Goal: Task Accomplishment & Management: Use online tool/utility

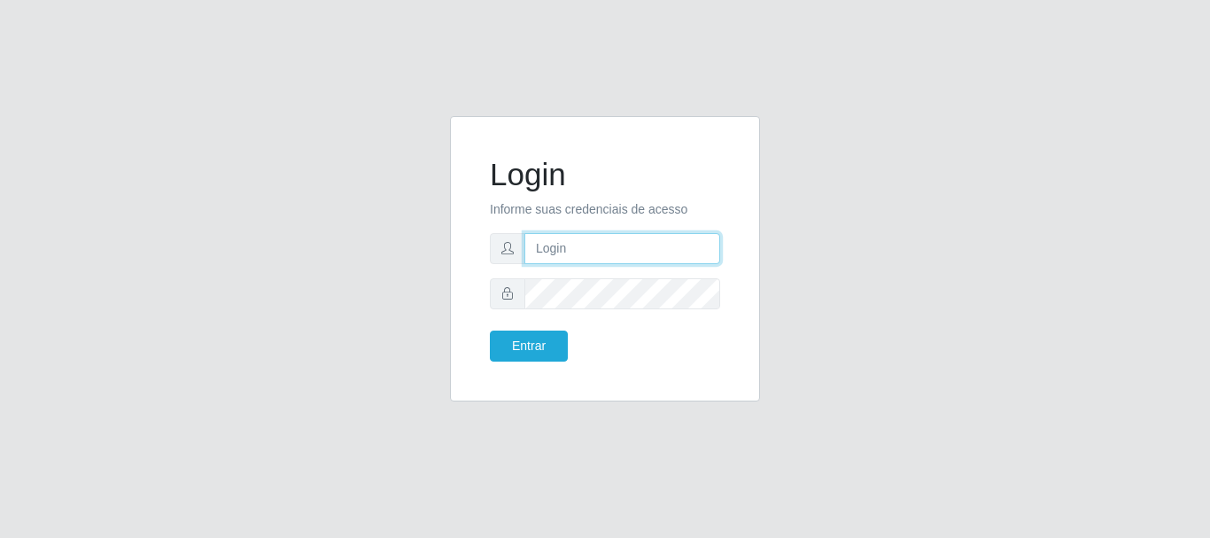
click at [644, 252] on input "text" at bounding box center [622, 248] width 196 height 31
type input "Ubiratan@confglacer"
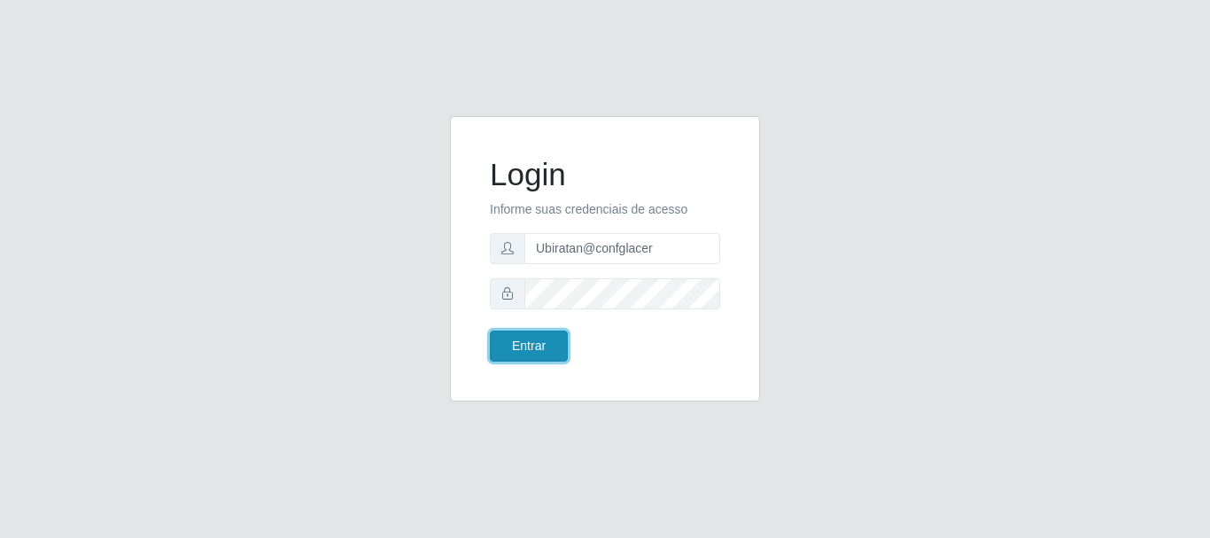
click at [548, 359] on button "Entrar" at bounding box center [529, 345] width 78 height 31
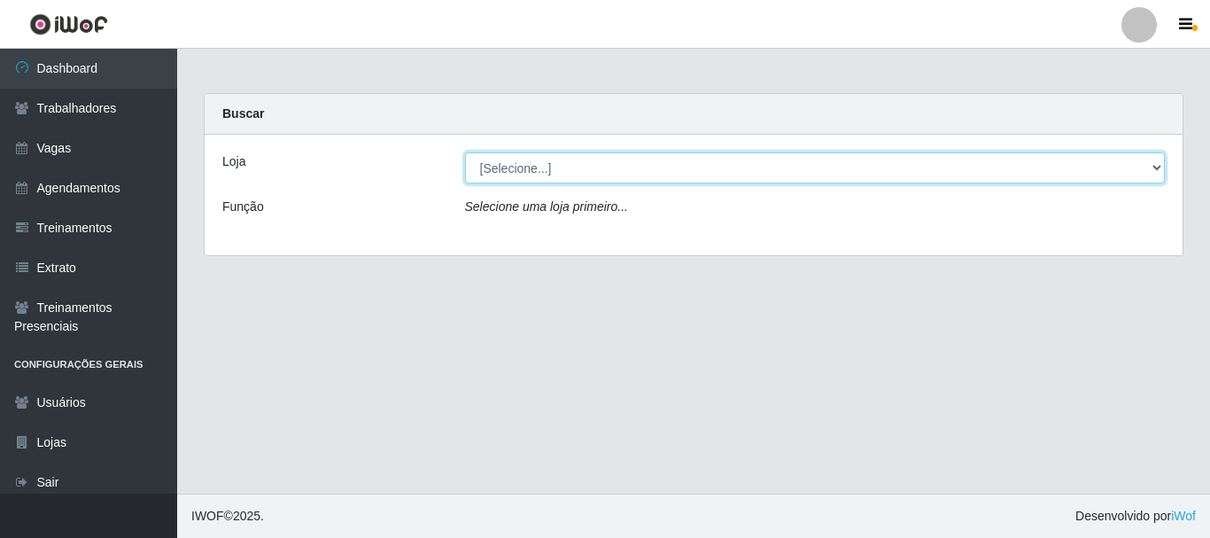
click at [610, 160] on select "[Selecione...] Glace Real Confeitaria" at bounding box center [815, 167] width 701 height 31
select select "445"
click at [465, 152] on select "[Selecione...] Glace Real Confeitaria" at bounding box center [815, 167] width 701 height 31
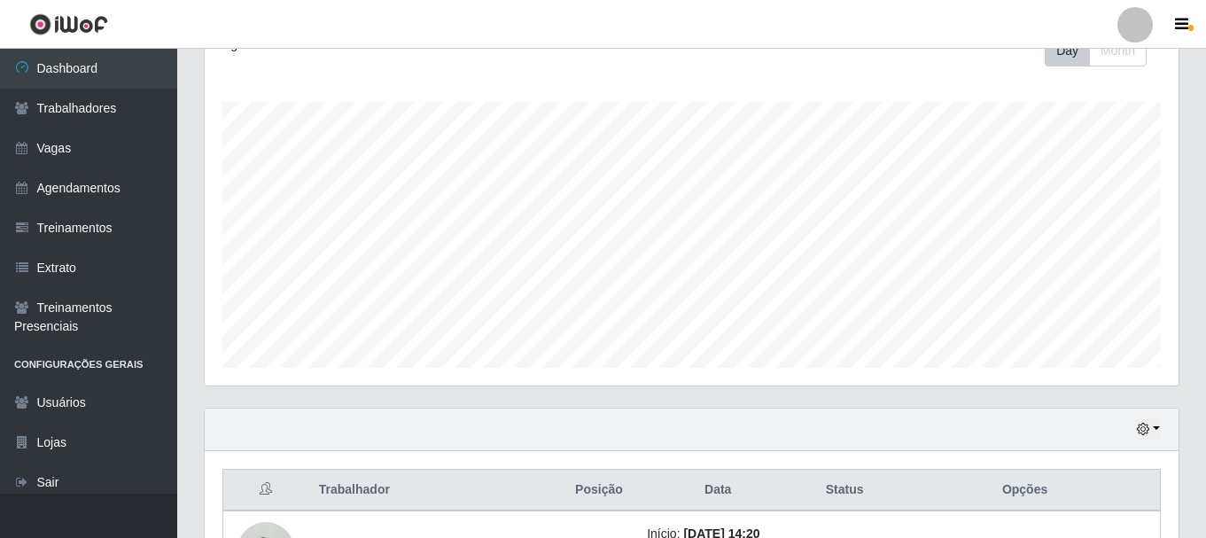
scroll to position [402, 0]
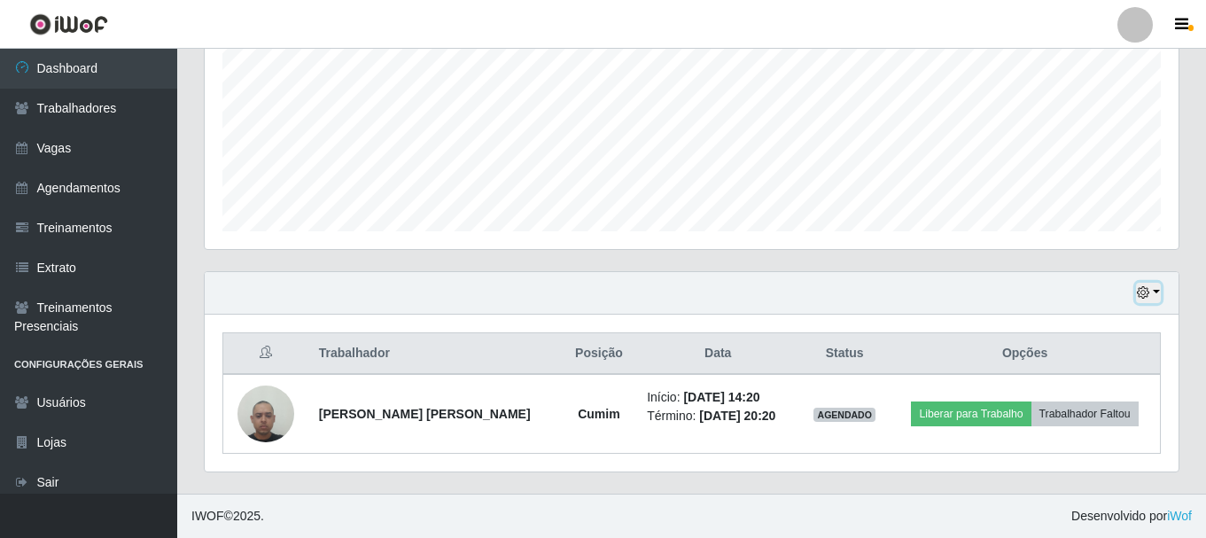
click at [1155, 291] on button "button" at bounding box center [1148, 293] width 25 height 20
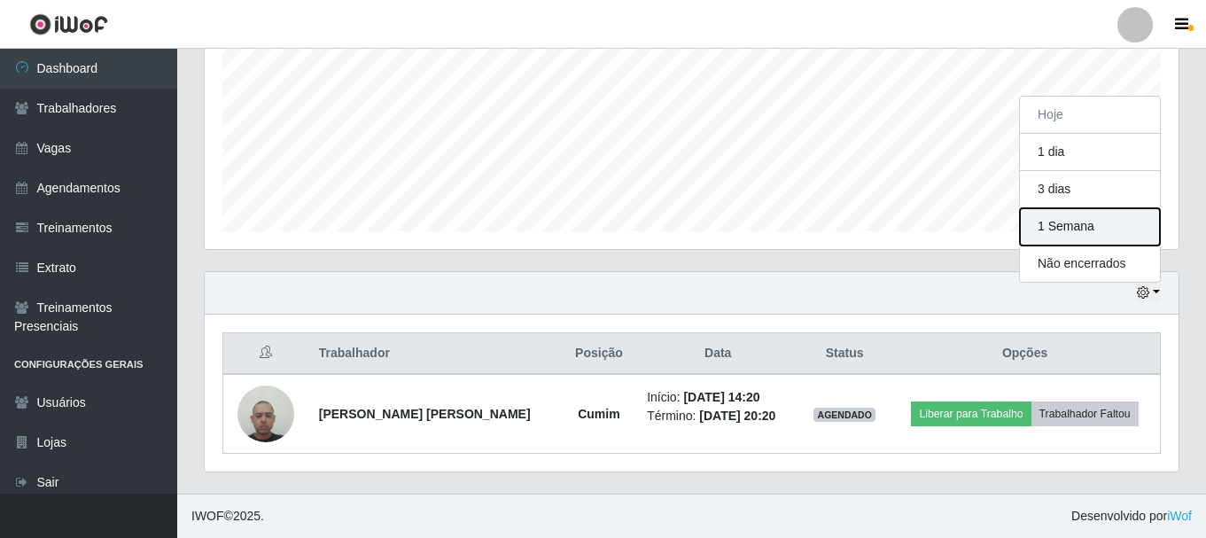
click at [1076, 227] on button "1 Semana" at bounding box center [1090, 226] width 140 height 37
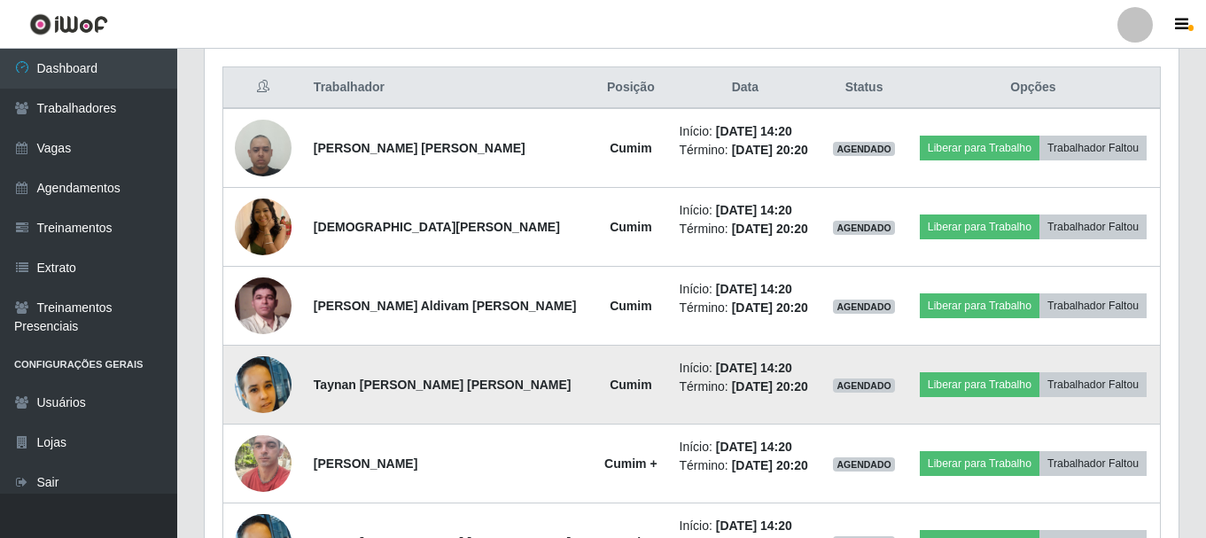
scroll to position [845, 0]
